Goal: Information Seeking & Learning: Learn about a topic

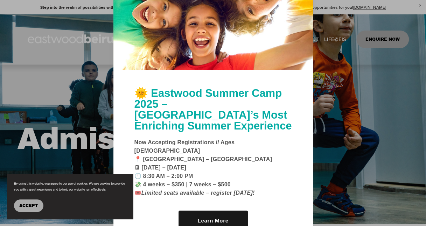
click at [32, 204] on span "Accept" at bounding box center [28, 205] width 19 height 5
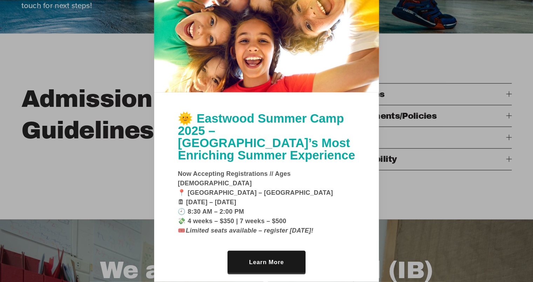
scroll to position [210, 0]
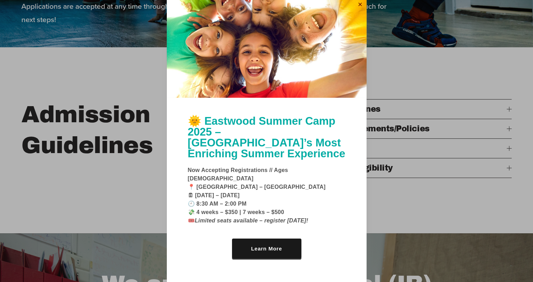
click at [360, 10] on link "Close" at bounding box center [360, 4] width 11 height 11
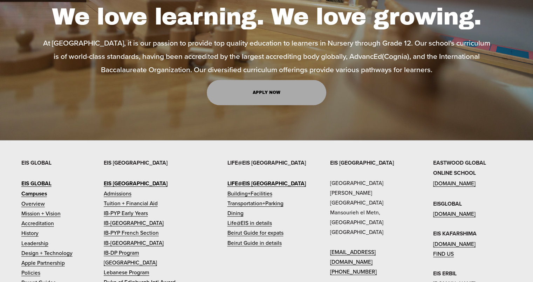
scroll to position [604, 0]
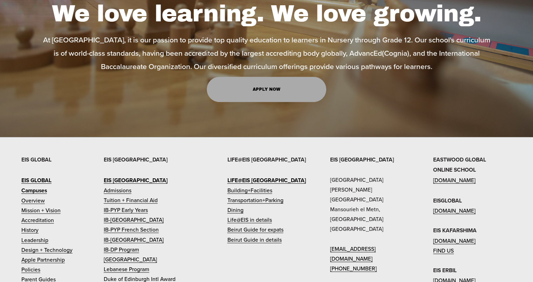
click at [136, 195] on link "Tuition + Financial Aid" at bounding box center [131, 200] width 54 height 10
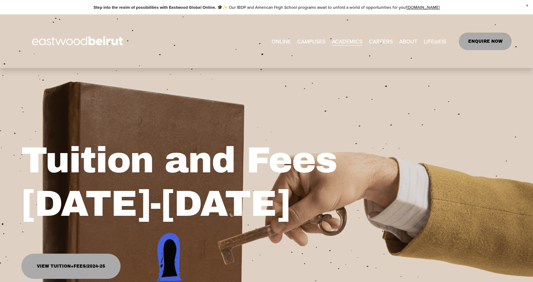
click at [80, 267] on link "View Tuition+Fees/2024-25" at bounding box center [70, 266] width 99 height 25
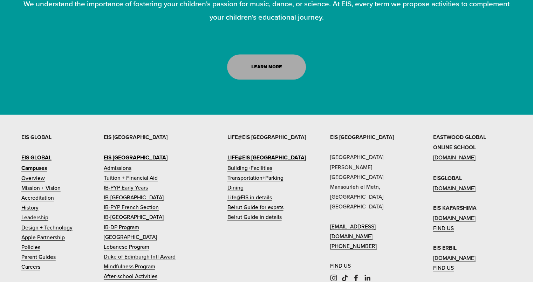
scroll to position [963, 0]
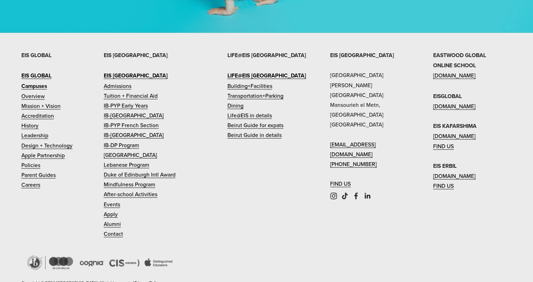
click at [244, 101] on link "Transportation+Parking" at bounding box center [255, 96] width 56 height 10
